Goal: Transaction & Acquisition: Purchase product/service

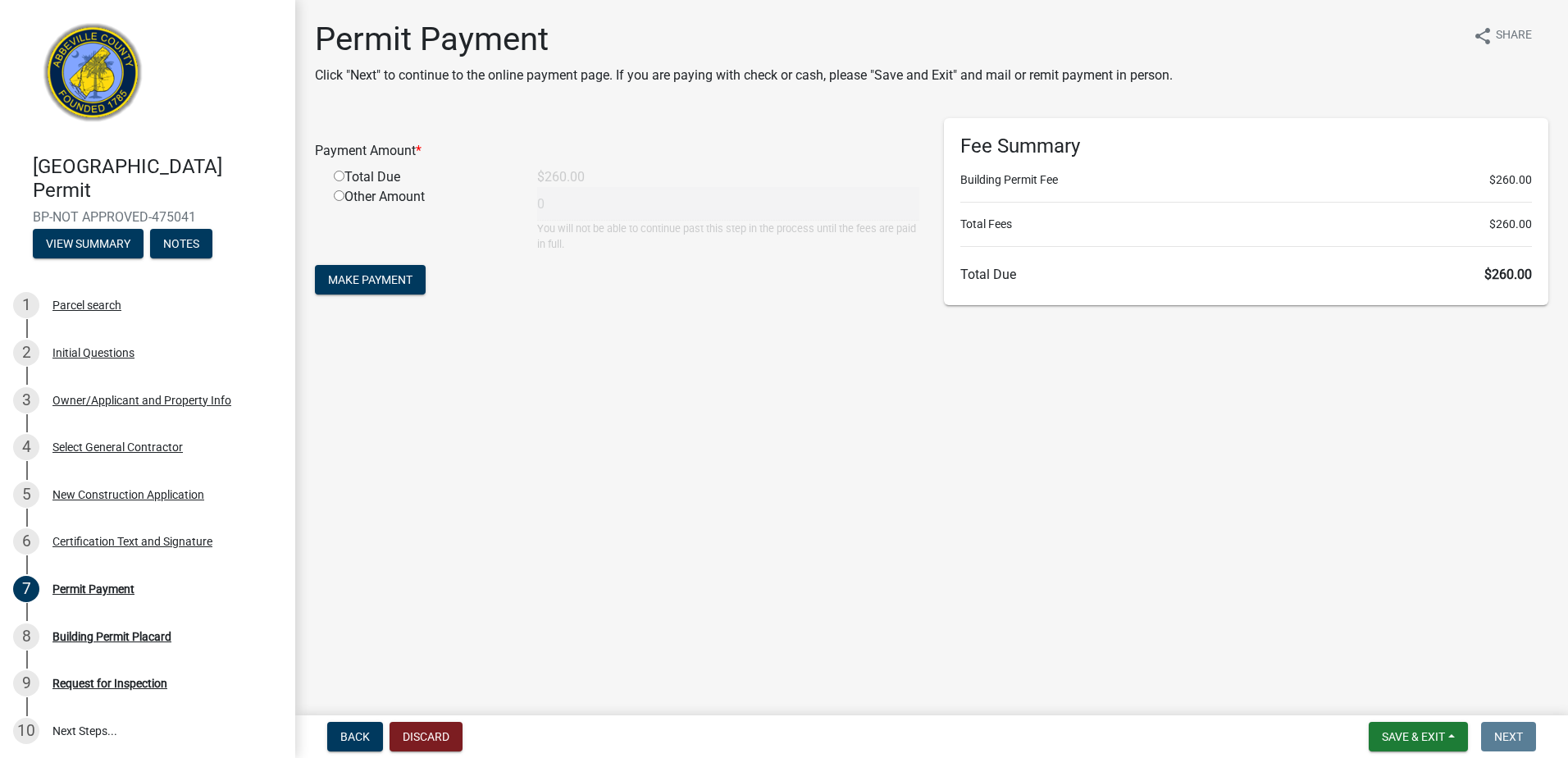
click at [339, 177] on input "radio" at bounding box center [339, 176] width 10 height 10
radio input "true"
type input "260"
click at [373, 284] on span "Make Payment" at bounding box center [370, 279] width 85 height 13
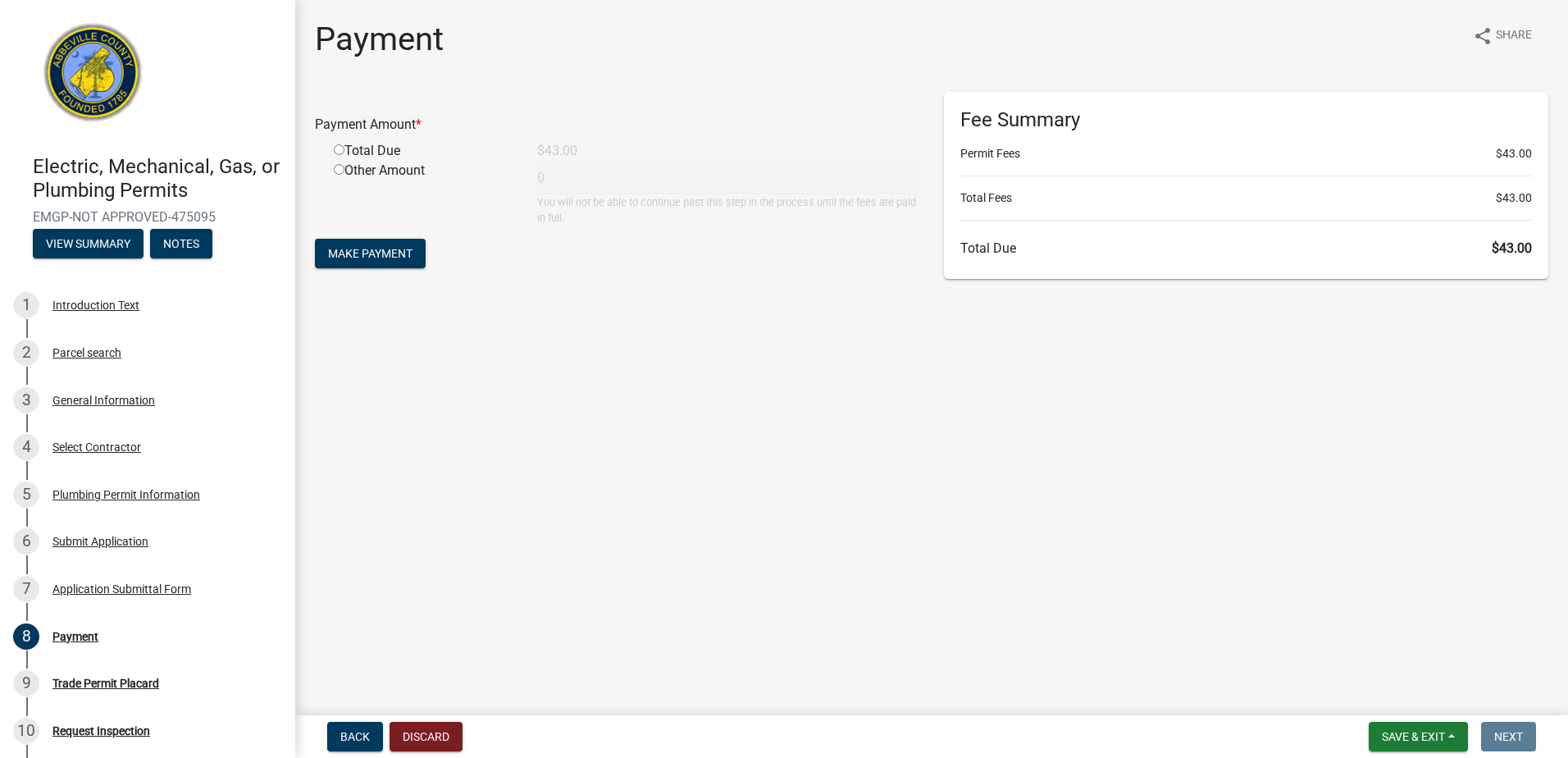
click at [337, 146] on input "radio" at bounding box center [339, 150] width 10 height 10
radio input "true"
type input "43"
click at [392, 259] on span "Make Payment" at bounding box center [370, 253] width 85 height 13
